Goal: Navigation & Orientation: Find specific page/section

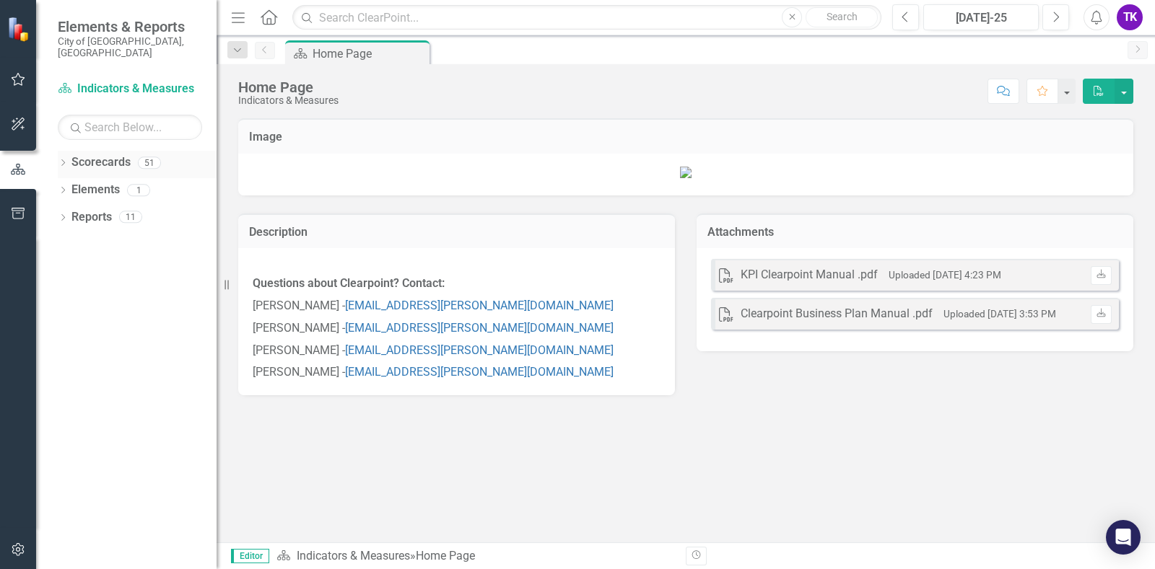
click at [69, 153] on div "Dropdown Scorecards 51" at bounding box center [137, 164] width 159 height 27
click at [64, 160] on icon "Dropdown" at bounding box center [63, 164] width 10 height 8
click at [80, 237] on link "KPI Reporting" at bounding box center [147, 245] width 137 height 17
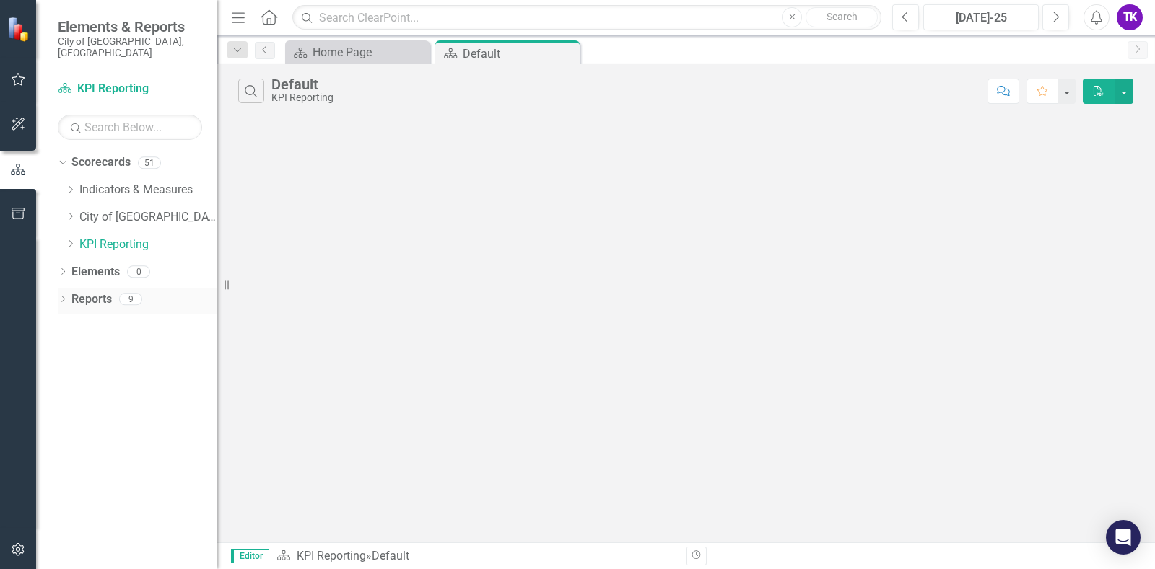
click at [65, 297] on icon "Dropdown" at bounding box center [63, 301] width 10 height 8
click at [69, 349] on icon "Dropdown" at bounding box center [69, 353] width 10 height 8
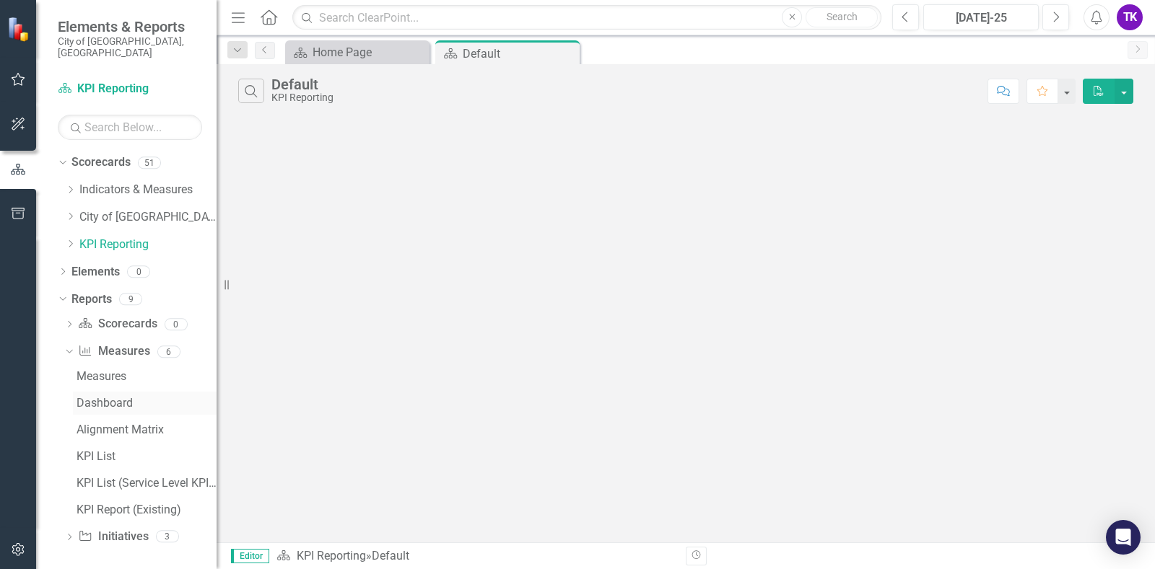
click at [93, 397] on div "Dashboard" at bounding box center [146, 403] width 140 height 13
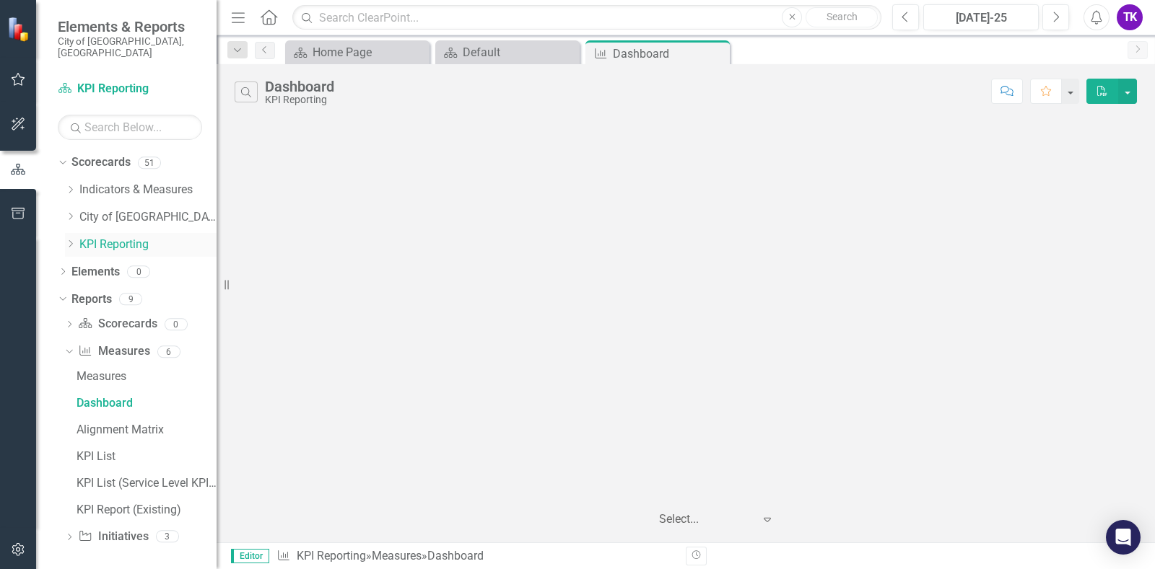
click at [72, 240] on icon "Dropdown" at bounding box center [70, 244] width 11 height 9
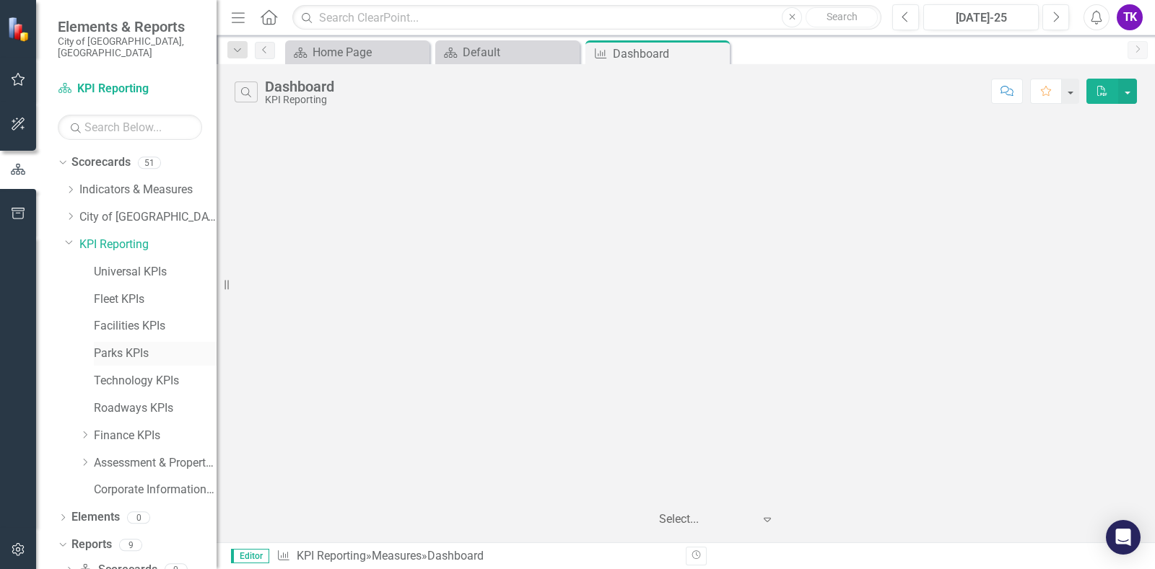
click at [118, 346] on link "Parks KPIs" at bounding box center [155, 354] width 123 height 17
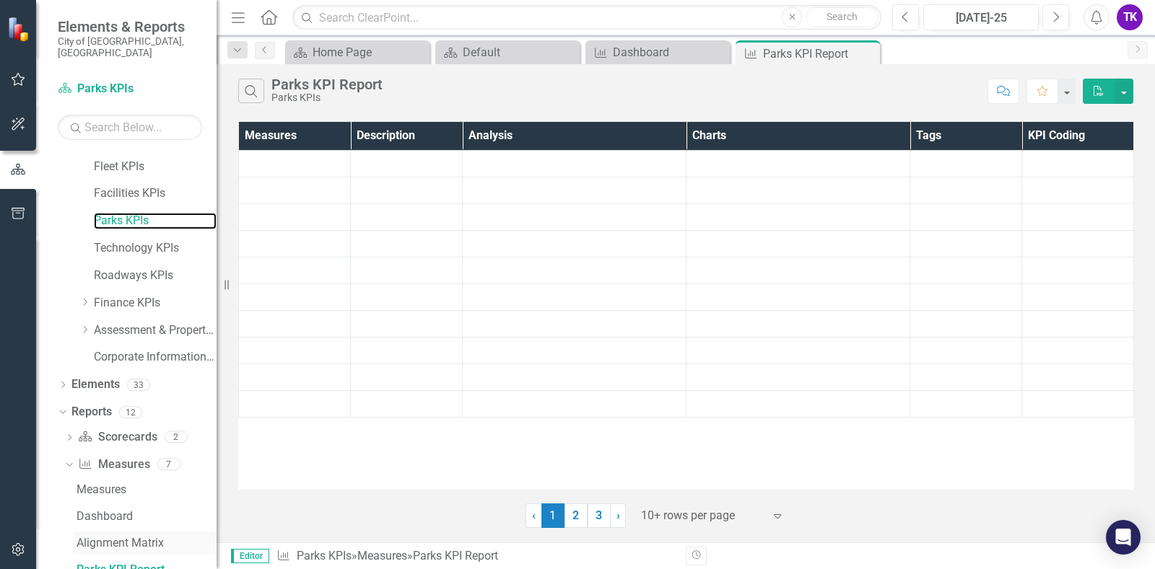
scroll to position [265, 0]
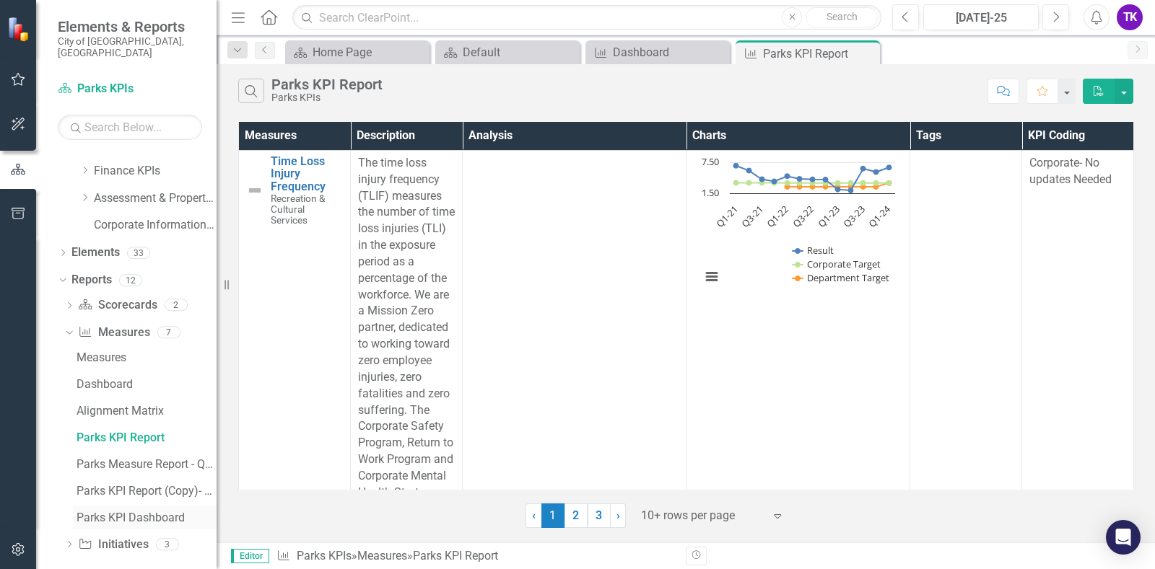
click at [102, 512] on div "Parks KPI Dashboard" at bounding box center [146, 518] width 140 height 13
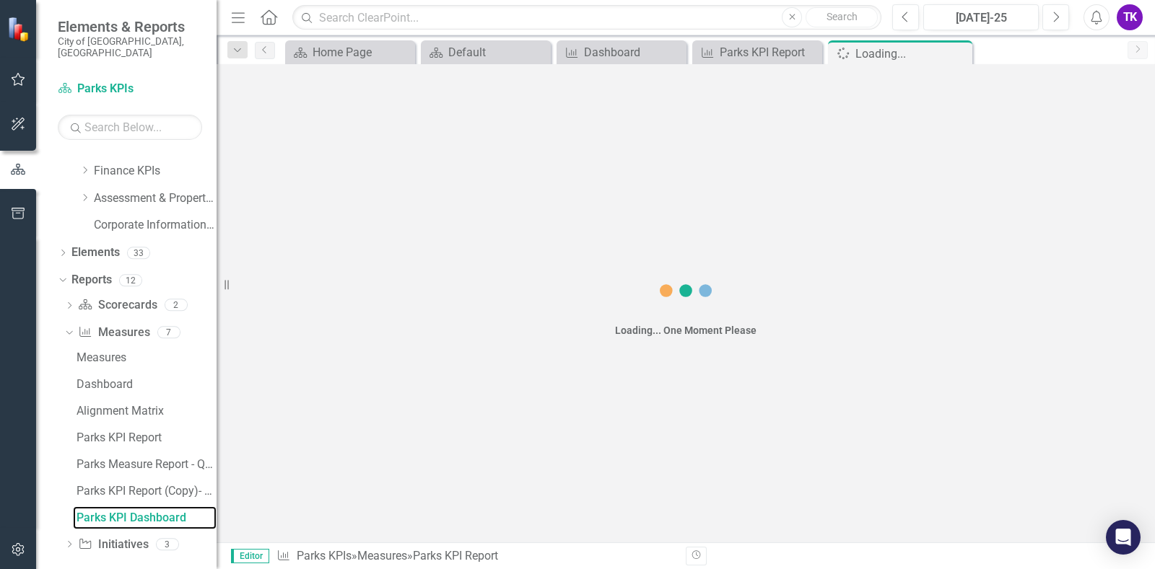
scroll to position [213, 0]
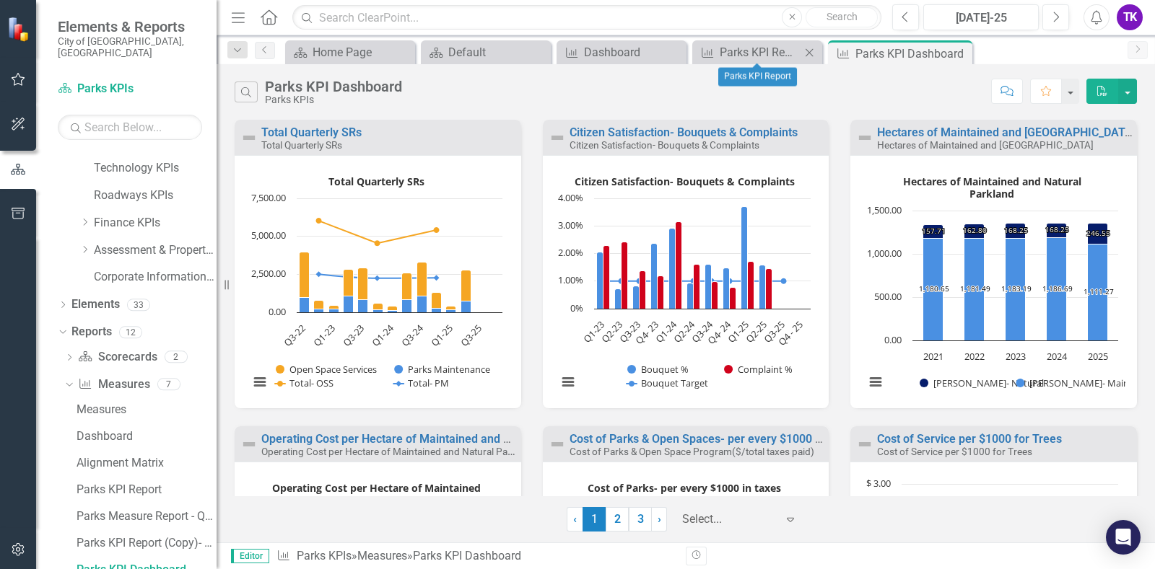
click at [808, 51] on icon at bounding box center [809, 52] width 8 height 8
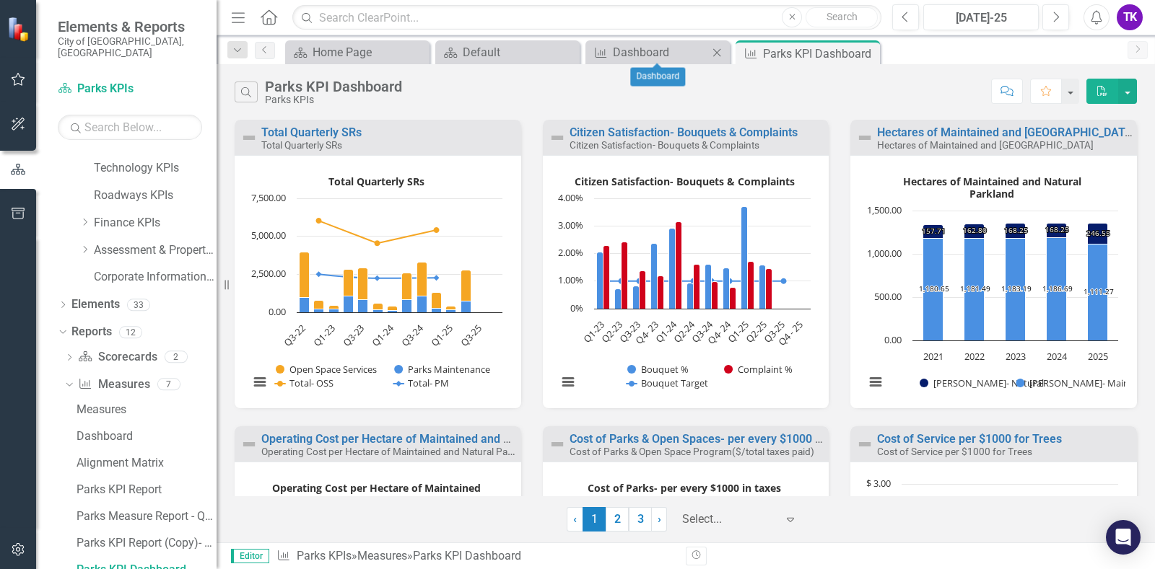
click at [718, 53] on icon "Close" at bounding box center [716, 53] width 14 height 12
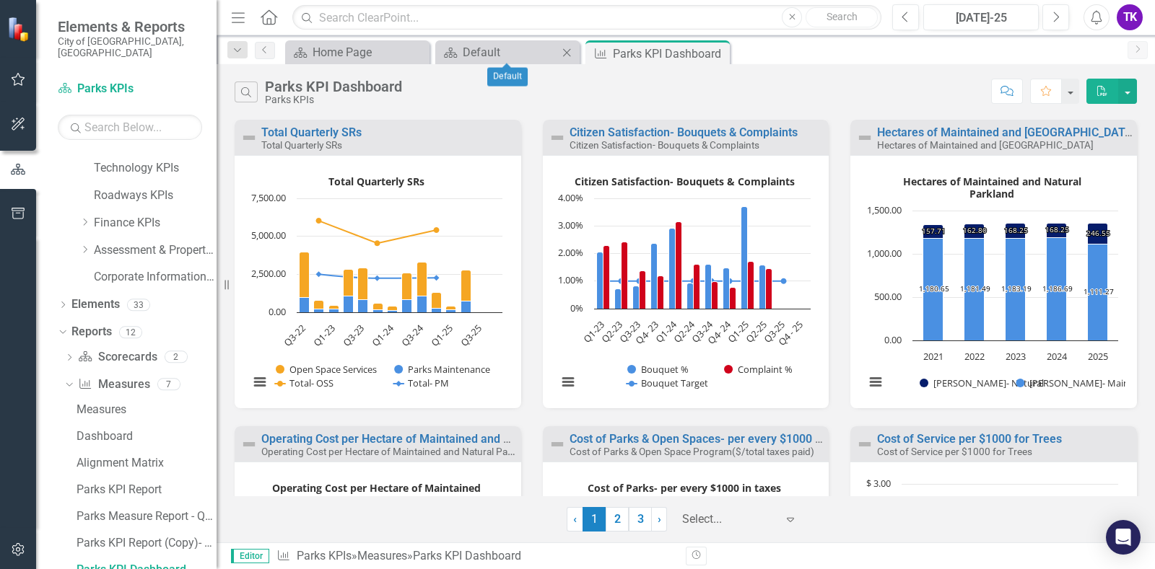
click at [567, 47] on icon "Close" at bounding box center [566, 53] width 14 height 12
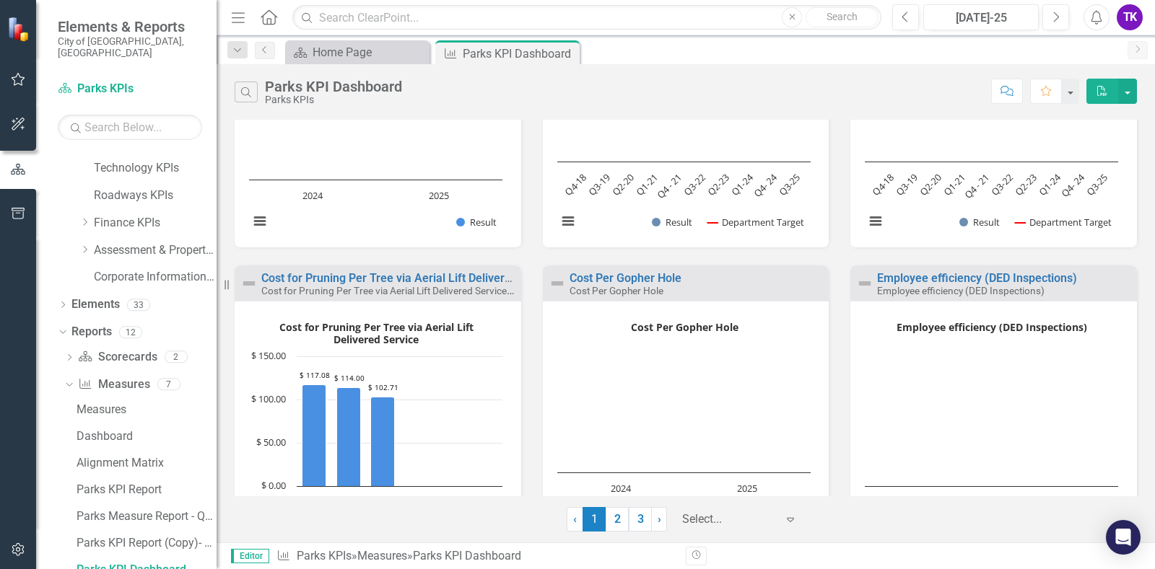
scroll to position [848, 0]
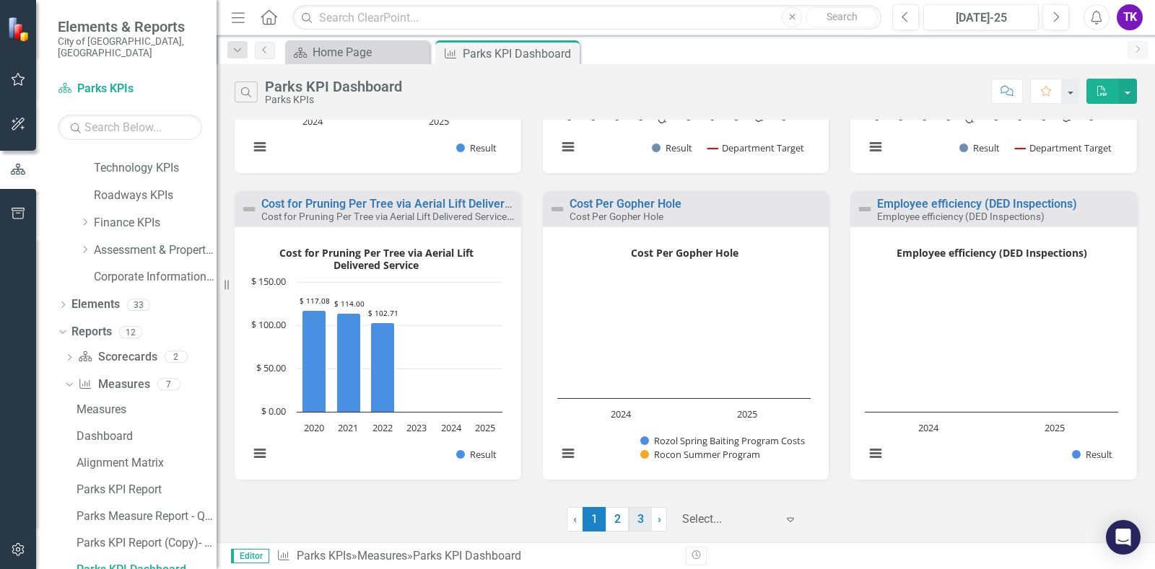
click at [639, 519] on link "3" at bounding box center [640, 519] width 23 height 25
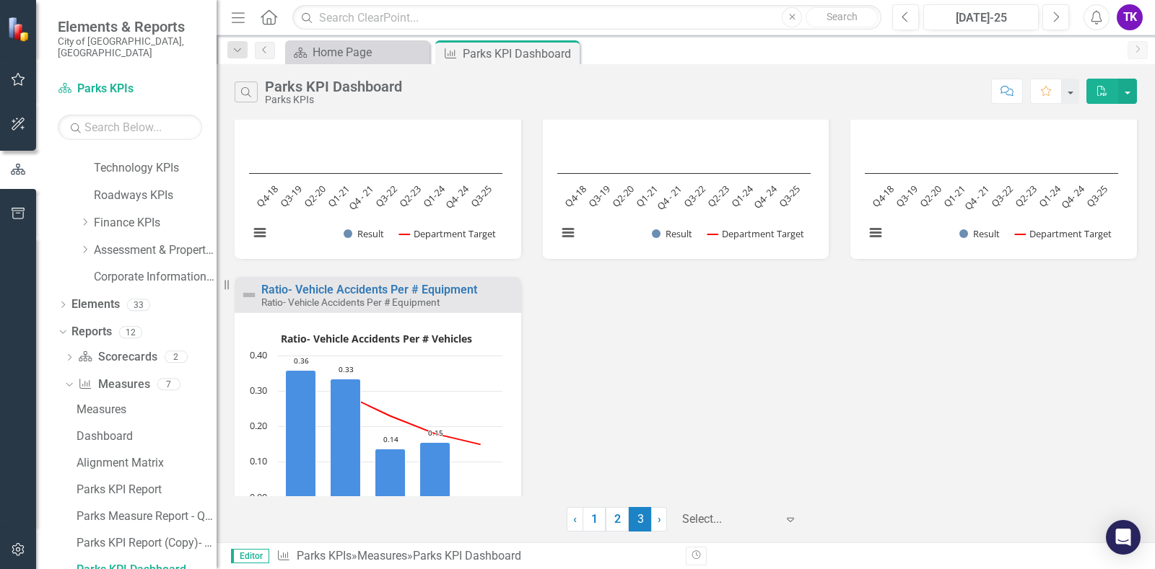
scroll to position [235, 0]
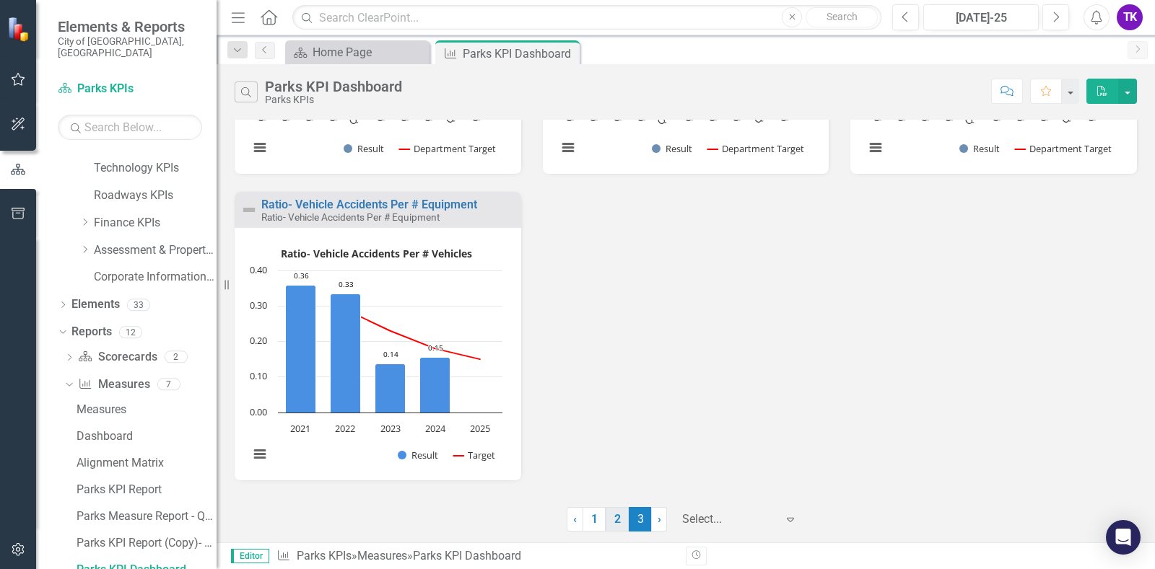
click at [615, 520] on link "2" at bounding box center [616, 519] width 23 height 25
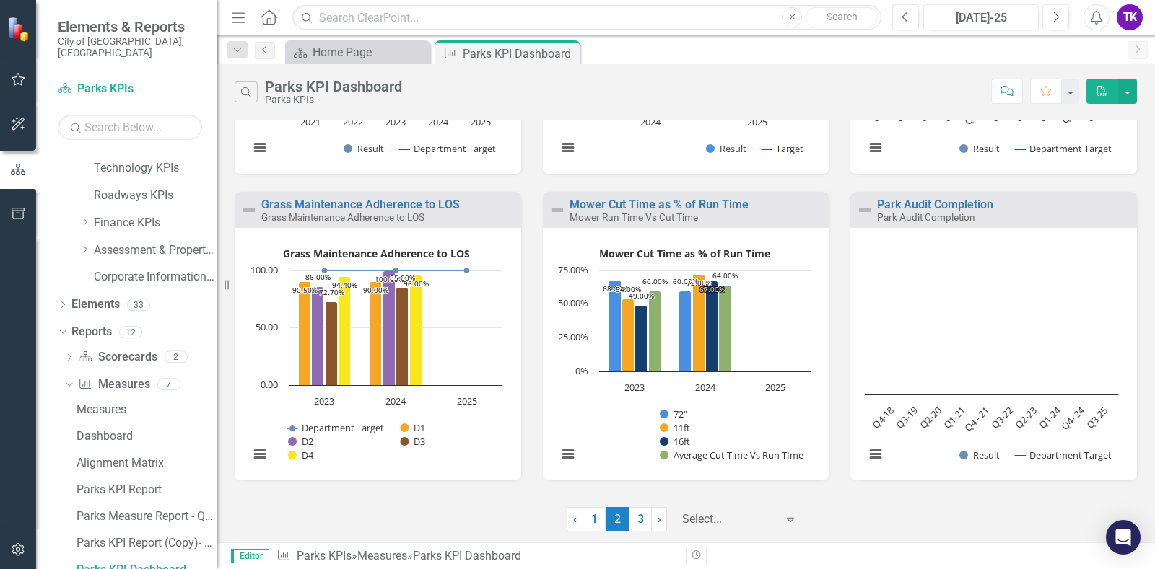
scroll to position [848, 0]
